Goal: Task Accomplishment & Management: Manage account settings

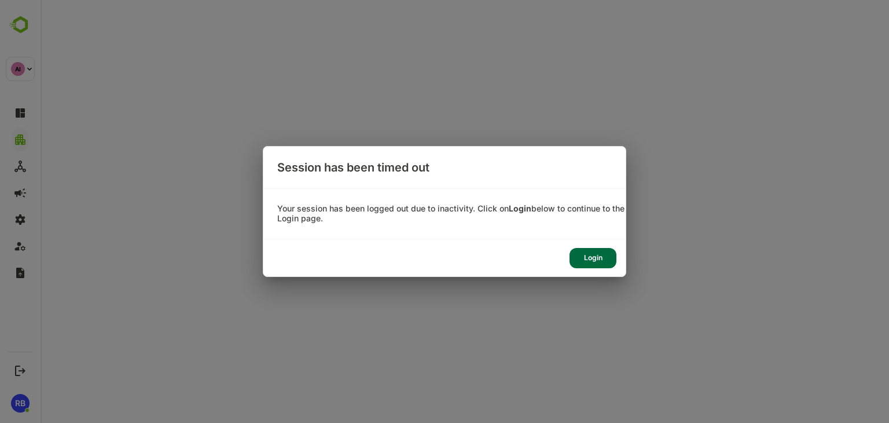
click at [600, 261] on div "Login" at bounding box center [593, 258] width 47 height 20
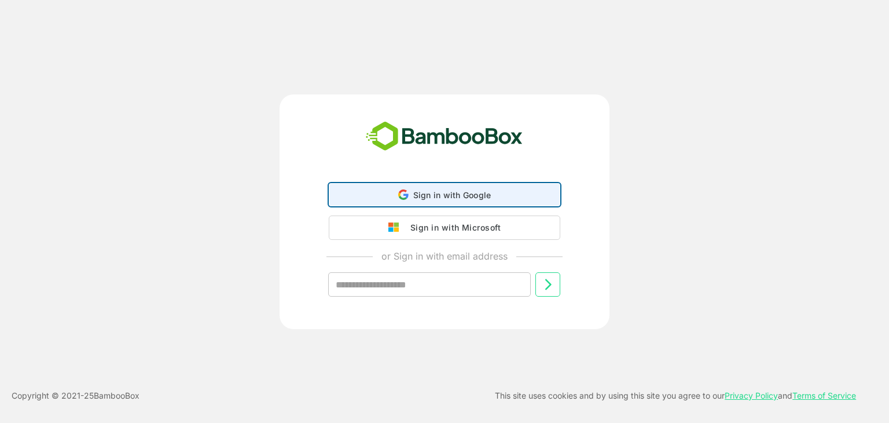
click at [424, 184] on div "Sign in with Google Sign in with Google. Opens in new tab" at bounding box center [444, 195] width 217 height 22
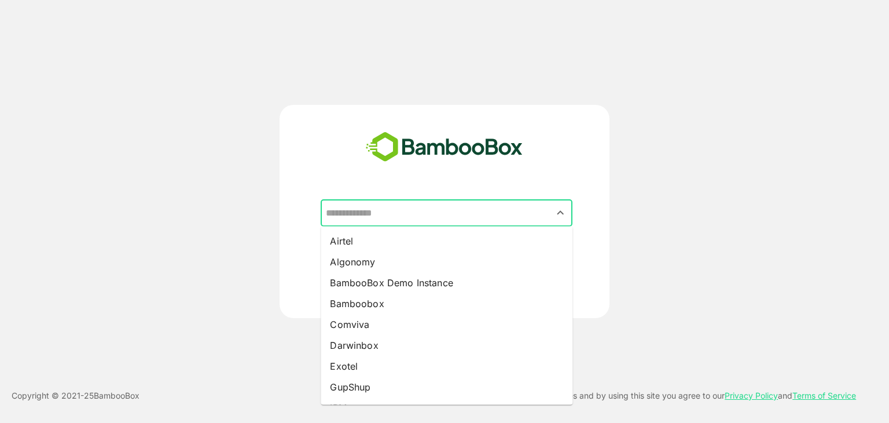
click at [424, 211] on input "text" at bounding box center [446, 213] width 247 height 22
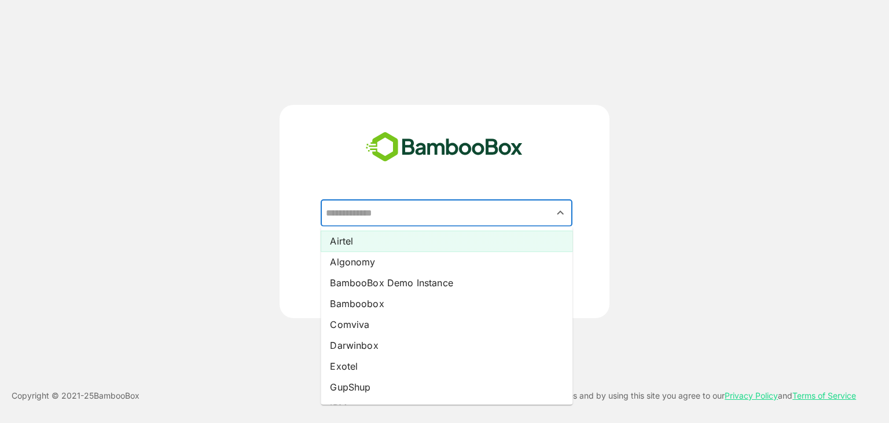
click at [394, 244] on li "Airtel" at bounding box center [447, 240] width 252 height 21
type input "******"
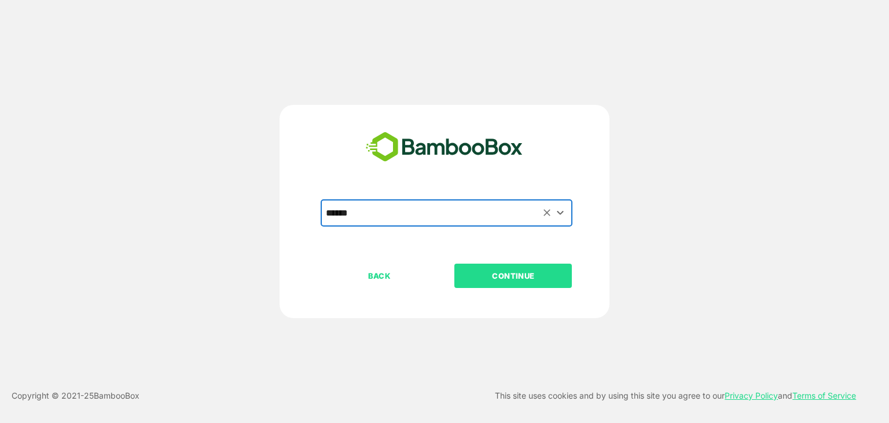
click at [503, 270] on p "CONTINUE" at bounding box center [514, 275] width 116 height 13
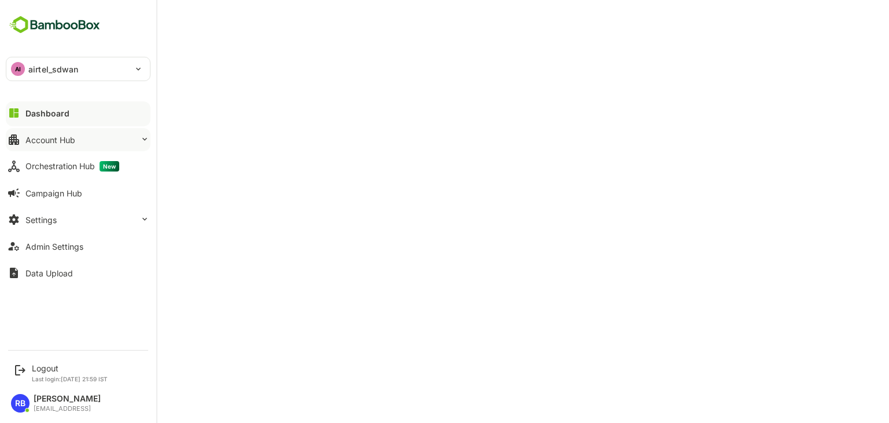
click at [91, 138] on button "Account Hub" at bounding box center [78, 139] width 145 height 23
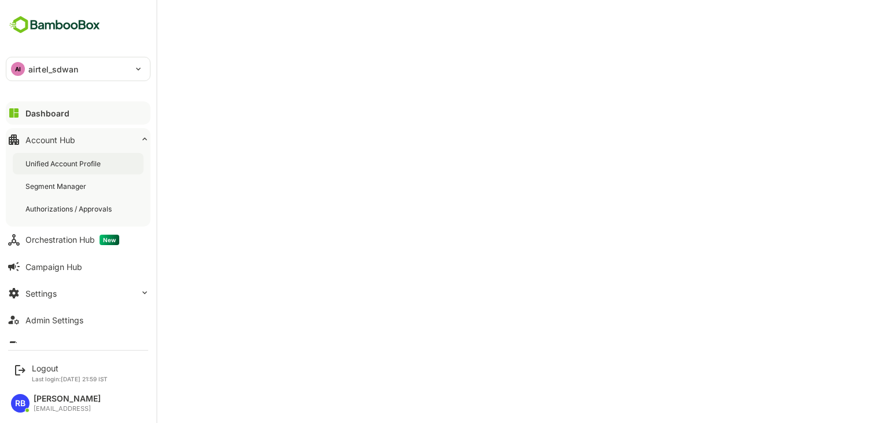
click at [74, 160] on div "Unified Account Profile" at bounding box center [64, 164] width 78 height 10
click at [84, 164] on div "Unified Account Profile" at bounding box center [64, 164] width 79 height 10
